Goal: Find specific page/section: Find specific page/section

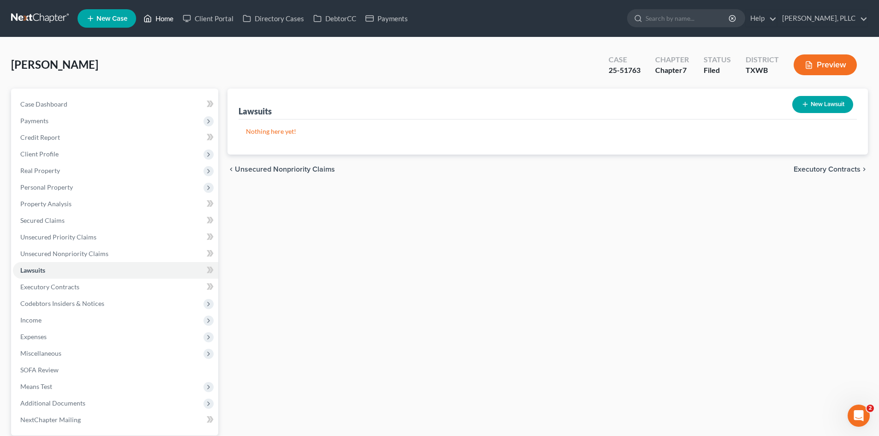
drag, startPoint x: 152, startPoint y: 23, endPoint x: 169, endPoint y: 21, distance: 16.7
click at [152, 23] on icon at bounding box center [148, 18] width 8 height 11
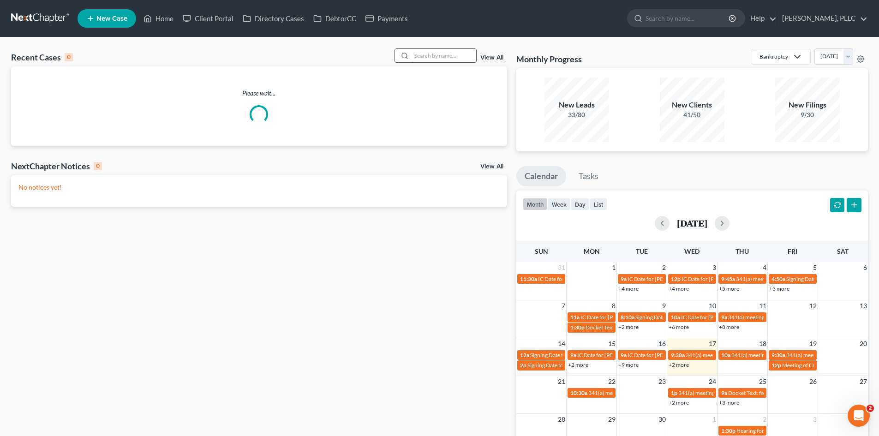
click at [431, 58] on input "search" at bounding box center [444, 55] width 65 height 13
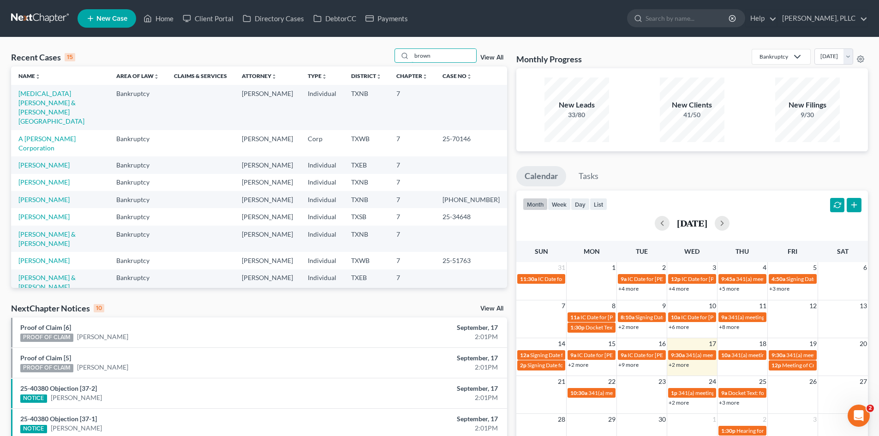
type input "brown"
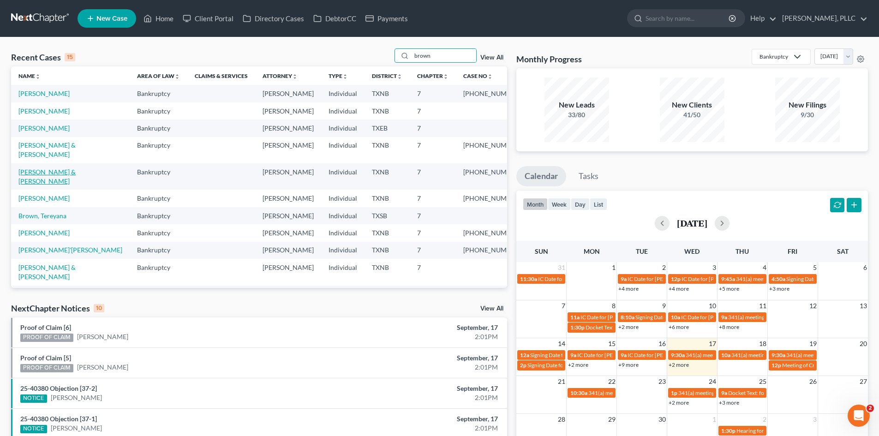
click at [63, 168] on link "[PERSON_NAME] & [PERSON_NAME]" at bounding box center [46, 176] width 57 height 17
select select "4"
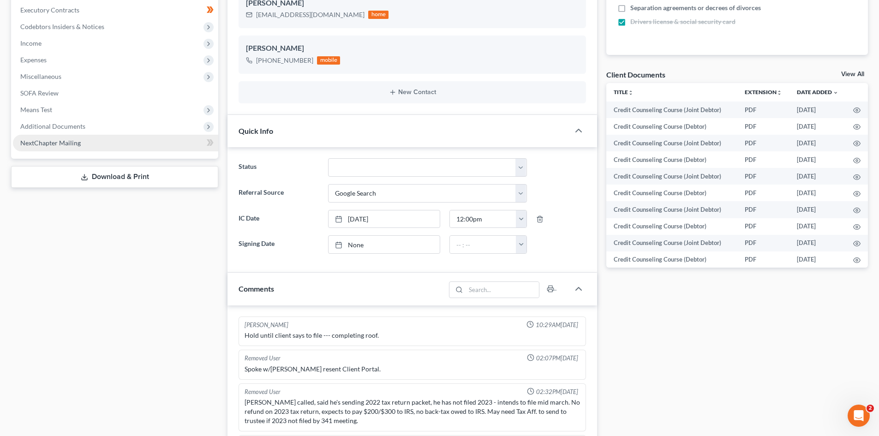
scroll to position [1415, 0]
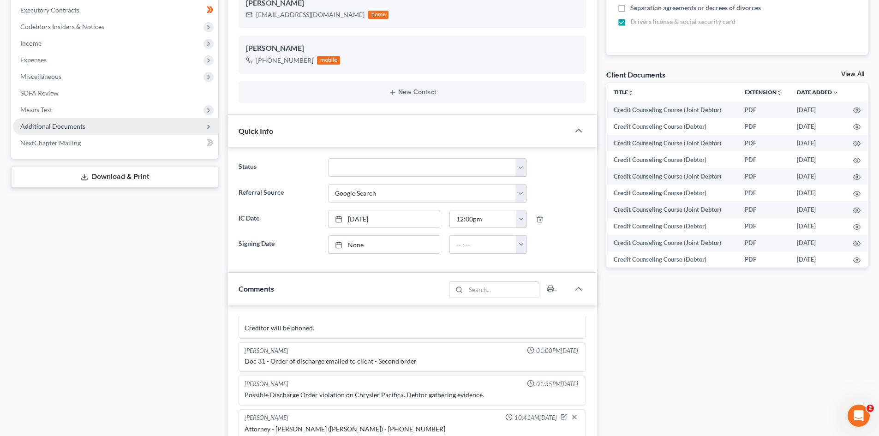
click at [61, 130] on span "Additional Documents" at bounding box center [52, 126] width 65 height 8
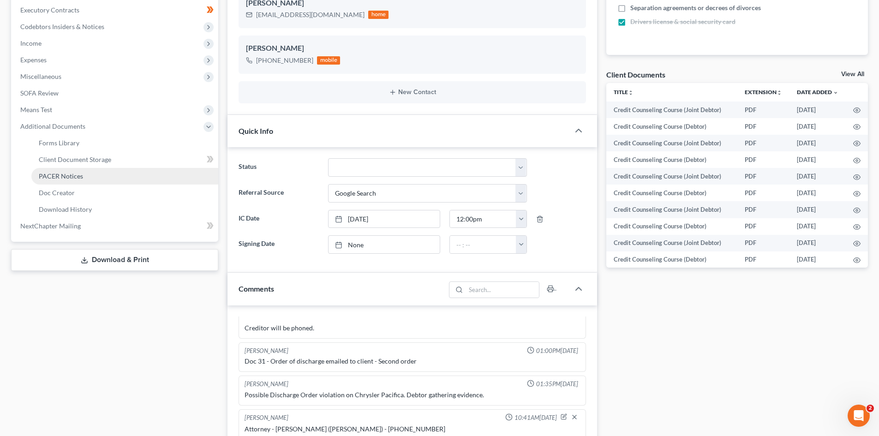
click at [72, 177] on span "PACER Notices" at bounding box center [61, 176] width 44 height 8
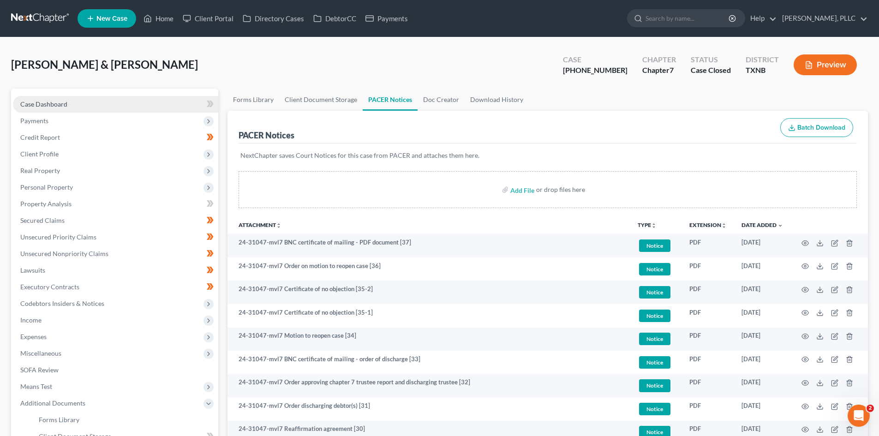
click at [103, 98] on link "Case Dashboard" at bounding box center [115, 104] width 205 height 17
select select "4"
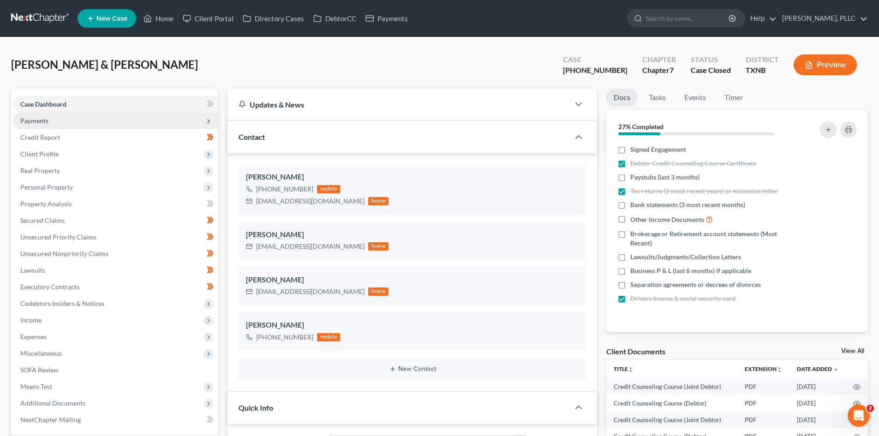
scroll to position [1415, 0]
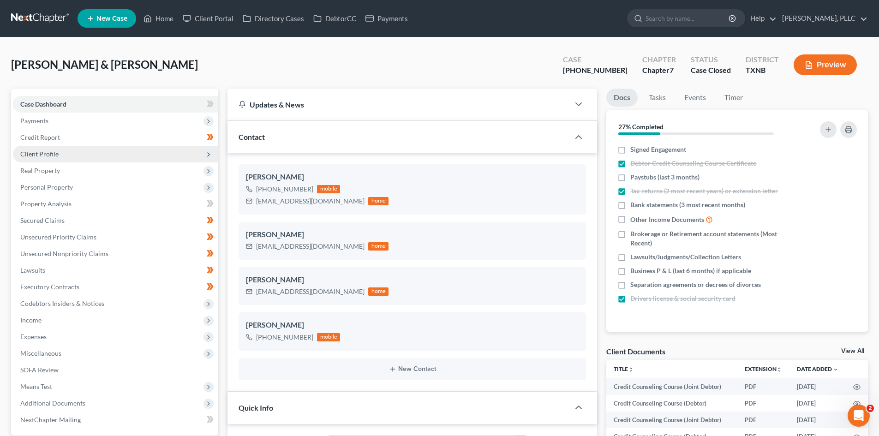
click at [87, 147] on span "Client Profile" at bounding box center [115, 154] width 205 height 17
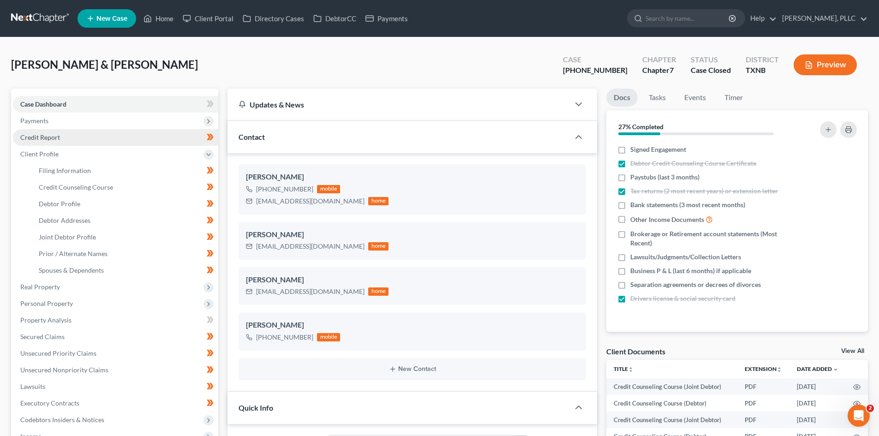
click at [86, 136] on link "Credit Report" at bounding box center [115, 137] width 205 height 17
